Goal: Find contact information: Obtain details needed to contact an individual or organization

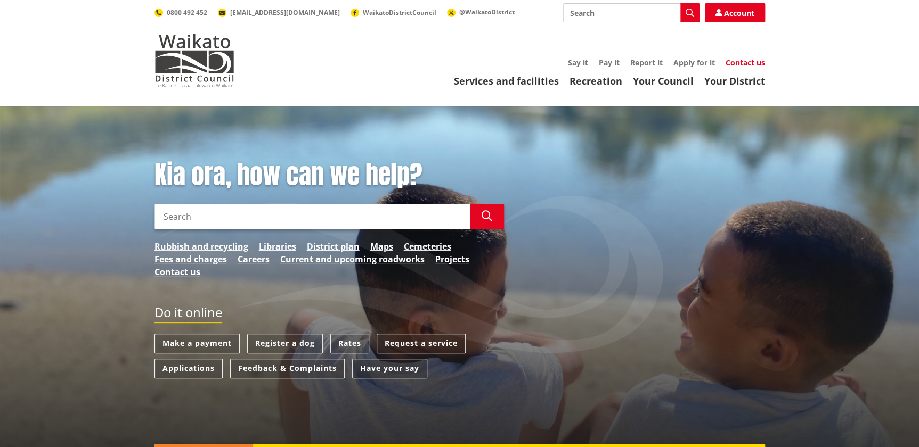
click at [740, 61] on link "Contact us" at bounding box center [744, 63] width 39 height 10
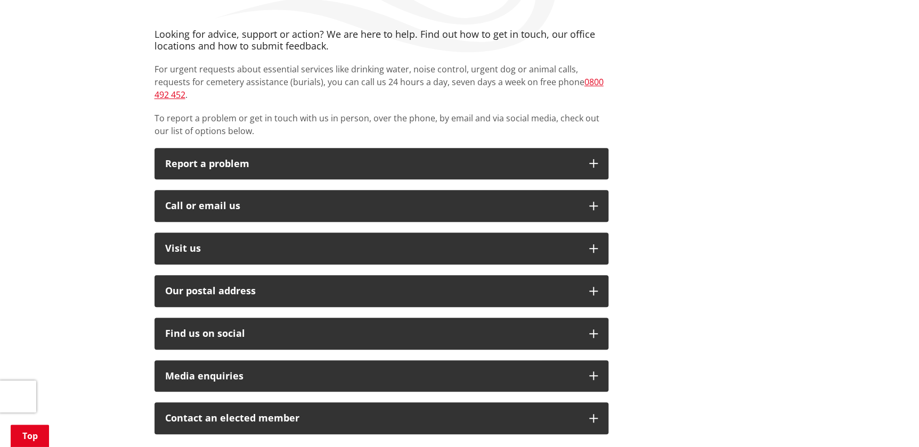
scroll to position [290, 0]
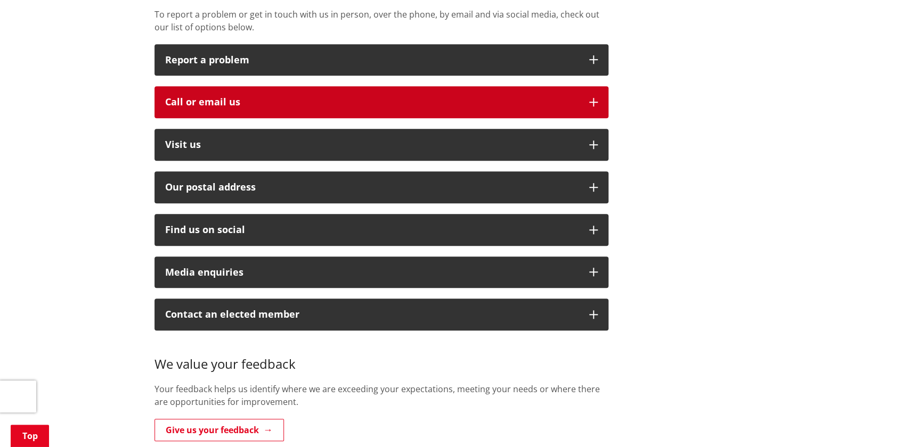
click at [594, 98] on icon "button" at bounding box center [593, 102] width 9 height 9
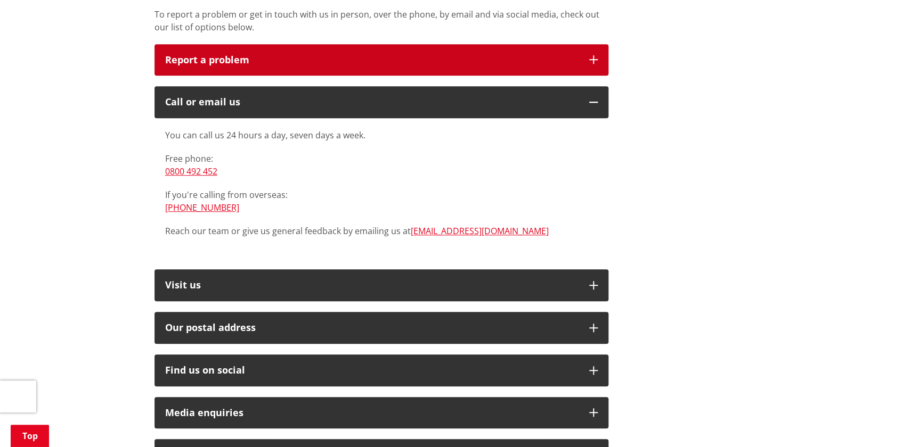
click at [597, 45] on button "Report a problem" at bounding box center [381, 60] width 454 height 32
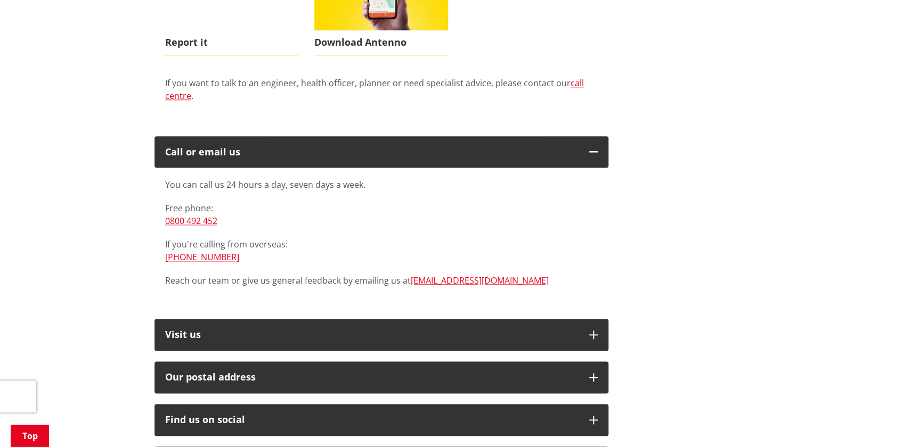
scroll to position [484, 0]
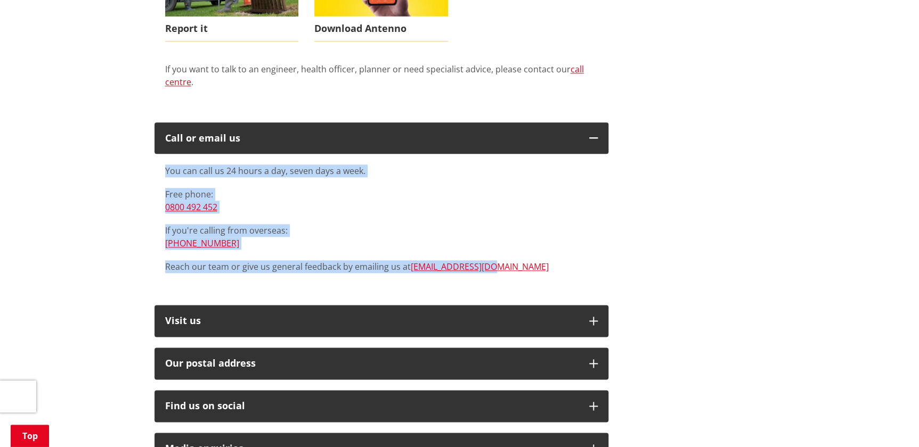
drag, startPoint x: 500, startPoint y: 255, endPoint x: 141, endPoint y: 156, distance: 372.6
click at [141, 156] on div "Home Contact us Contact us Whakapaa Mai Looking for advice, support or action? …" at bounding box center [459, 210] width 919 height 1177
drag, startPoint x: 141, startPoint y: 156, endPoint x: 184, endPoint y: 156, distance: 42.6
copy div "You can call us 24 hours a day, seven days a week. Free phone: 0800 492 452 If …"
